Goal: Find specific page/section: Find specific page/section

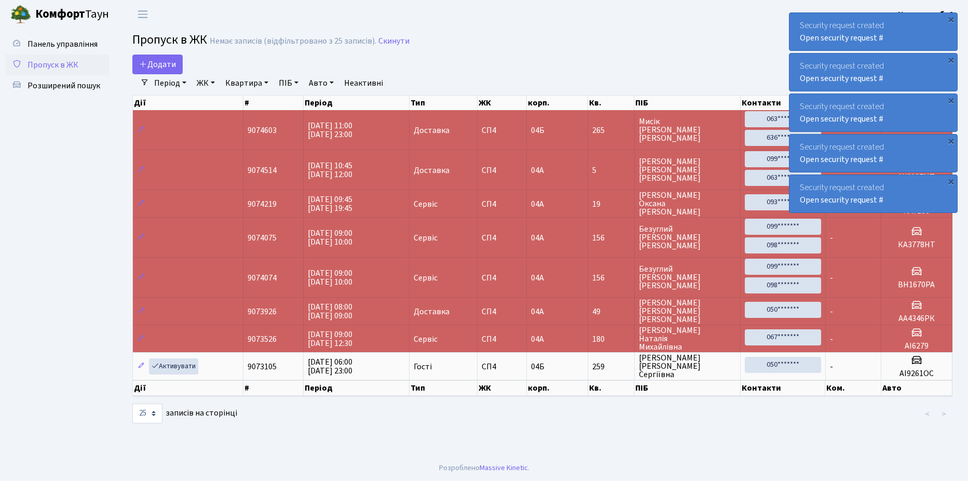
select select "25"
click at [63, 84] on span "Розширений пошук" at bounding box center [64, 85] width 73 height 11
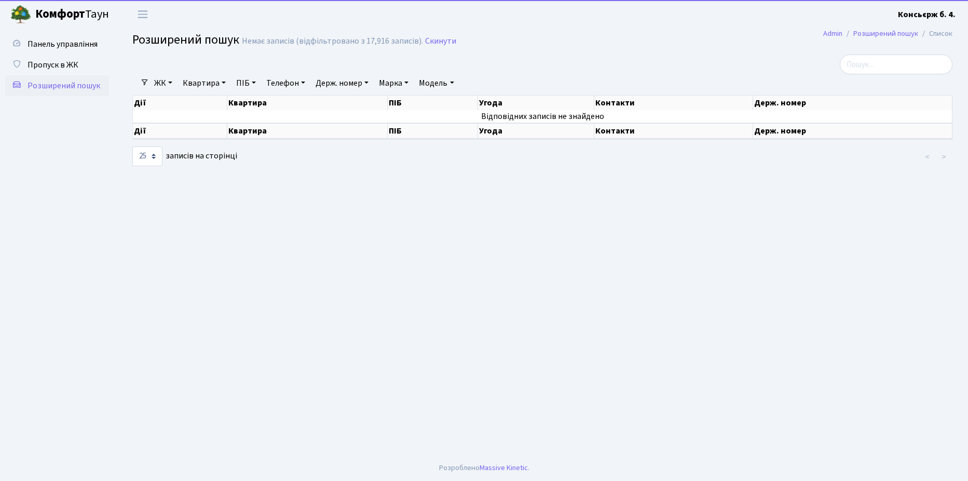
select select "25"
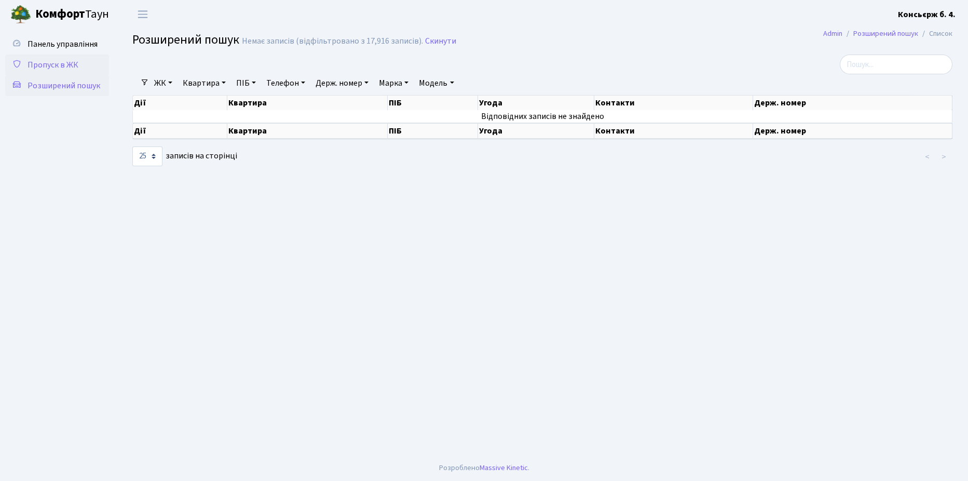
click at [53, 60] on span "Пропуск в ЖК" at bounding box center [53, 64] width 51 height 11
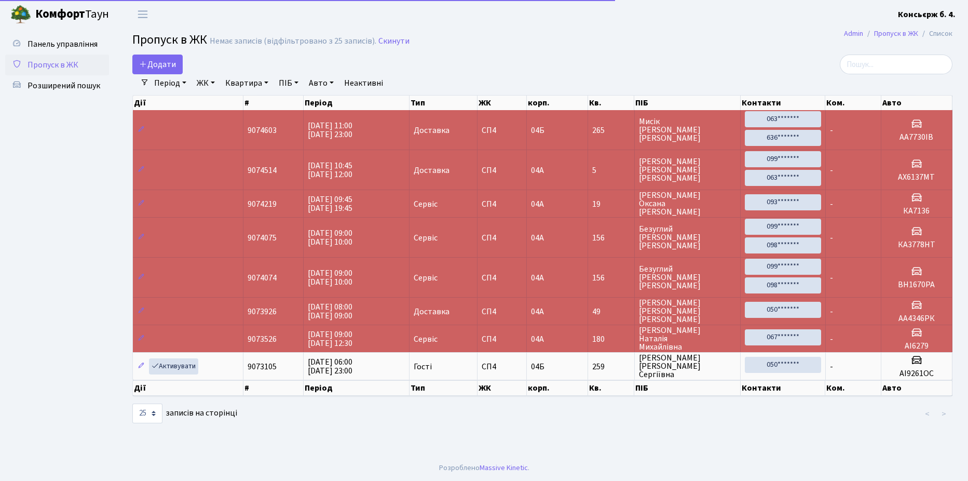
select select "25"
